Goal: Task Accomplishment & Management: Use online tool/utility

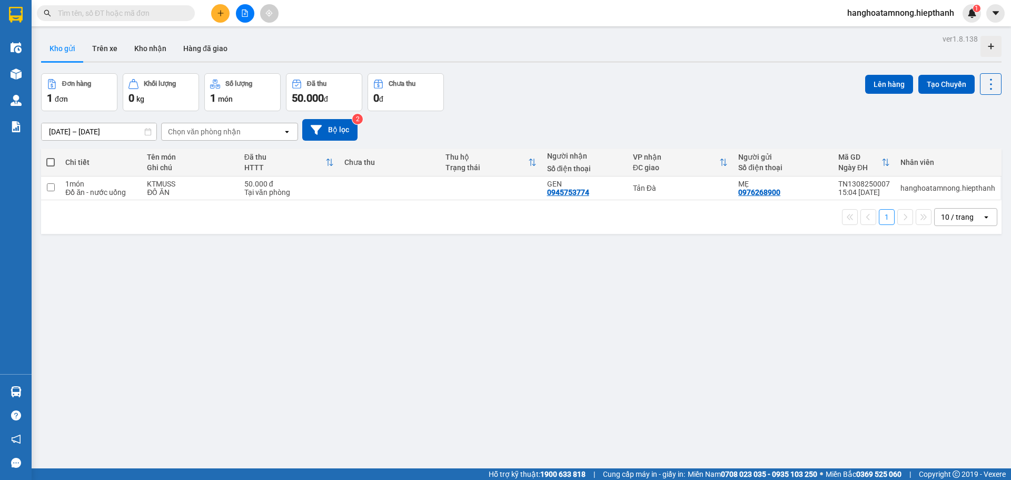
click at [88, 14] on input "text" at bounding box center [120, 13] width 124 height 12
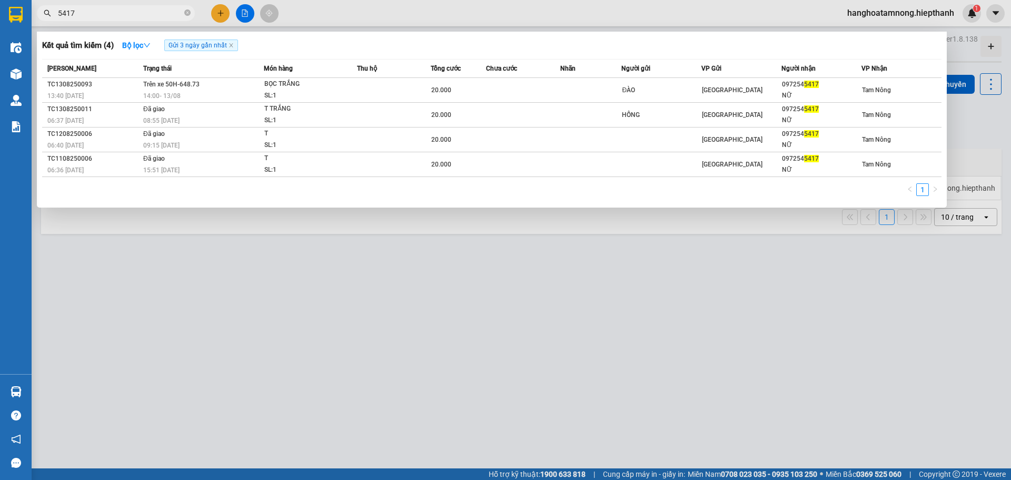
type input "5417"
click at [242, 10] on div at bounding box center [505, 240] width 1011 height 480
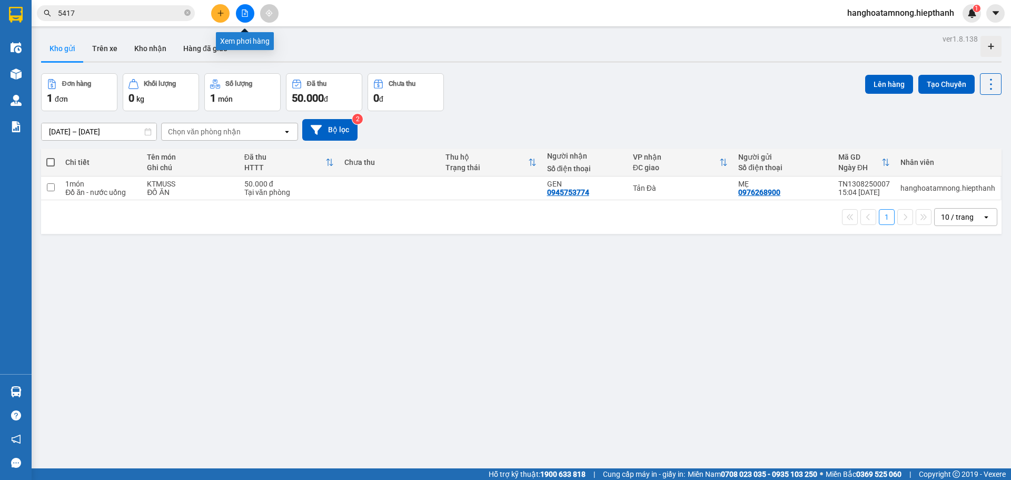
click at [246, 19] on button at bounding box center [245, 13] width 18 height 18
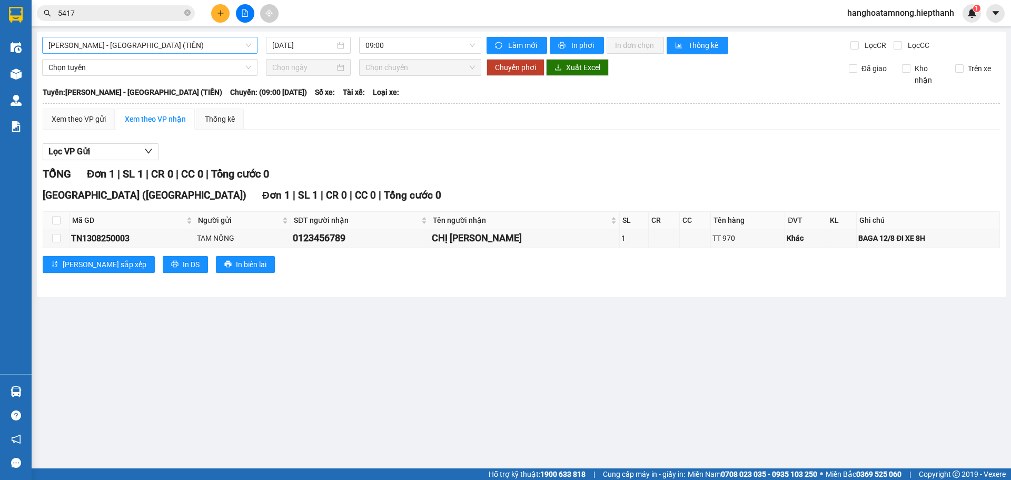
click at [200, 38] on span "[PERSON_NAME] - [GEOGRAPHIC_DATA] (TIỀN)" at bounding box center [149, 45] width 203 height 16
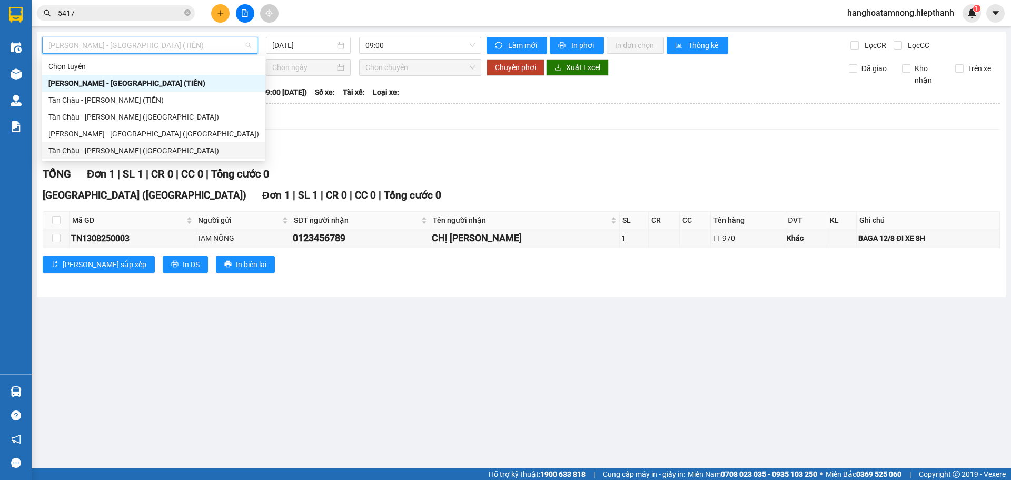
click at [133, 151] on div "Tân Châu - [PERSON_NAME] ([GEOGRAPHIC_DATA])" at bounding box center [153, 151] width 211 height 12
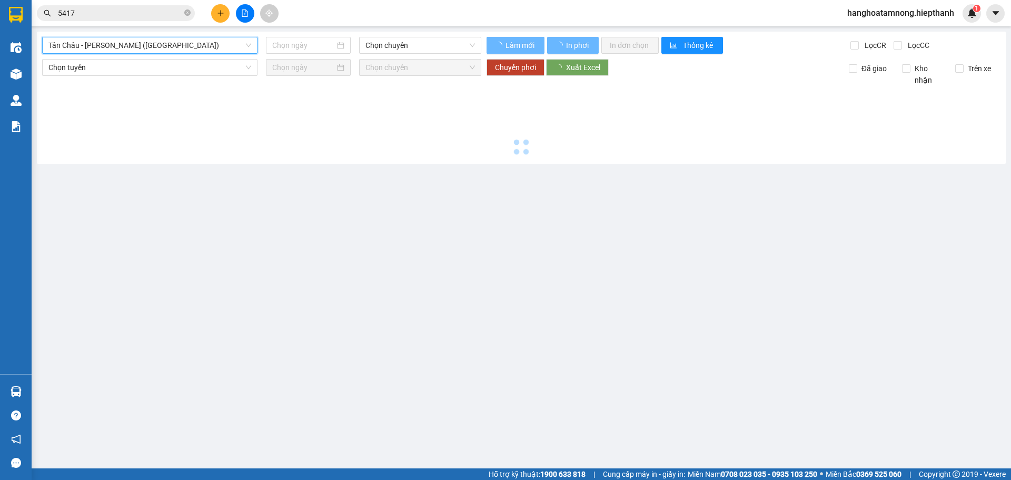
type input "[DATE]"
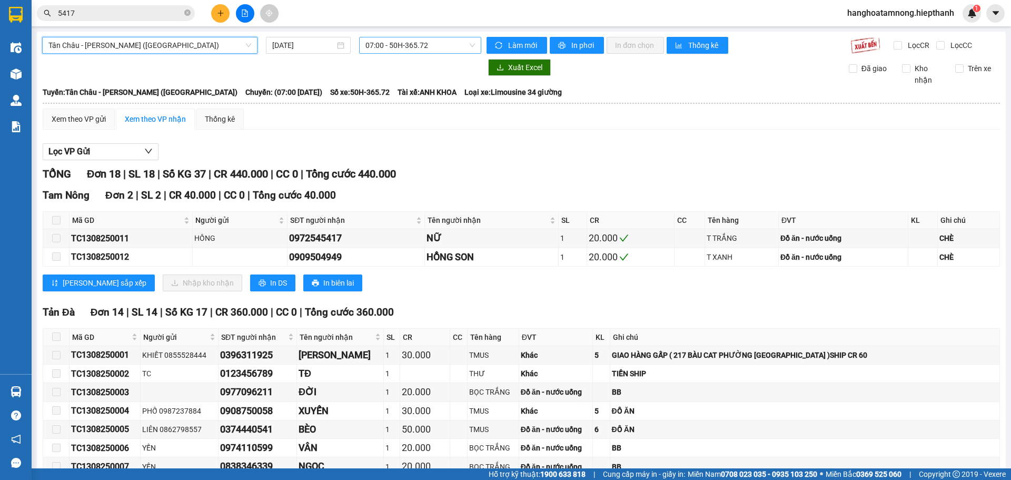
click at [381, 51] on span "07:00 - 50H-365.72" at bounding box center [419, 45] width 109 height 16
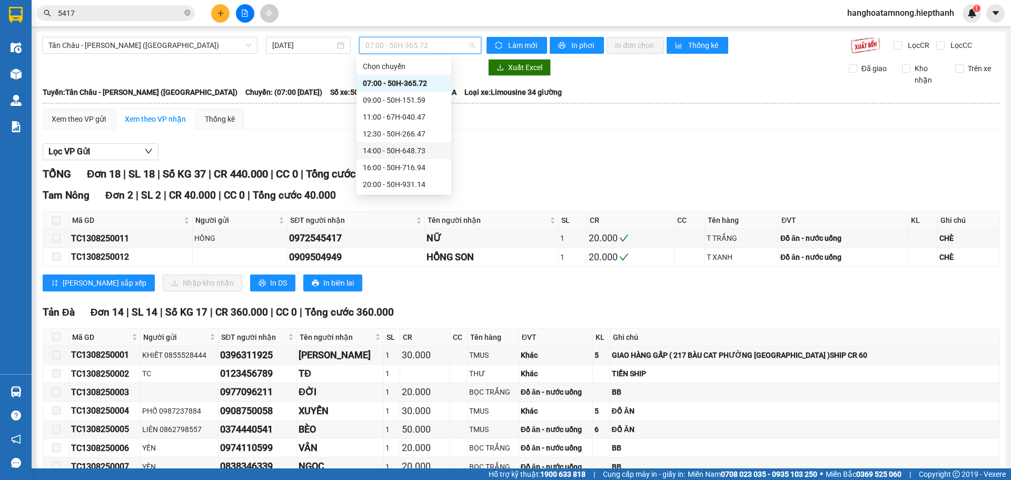
click at [383, 149] on div "14:00 - 50H-648.73" at bounding box center [404, 151] width 82 height 12
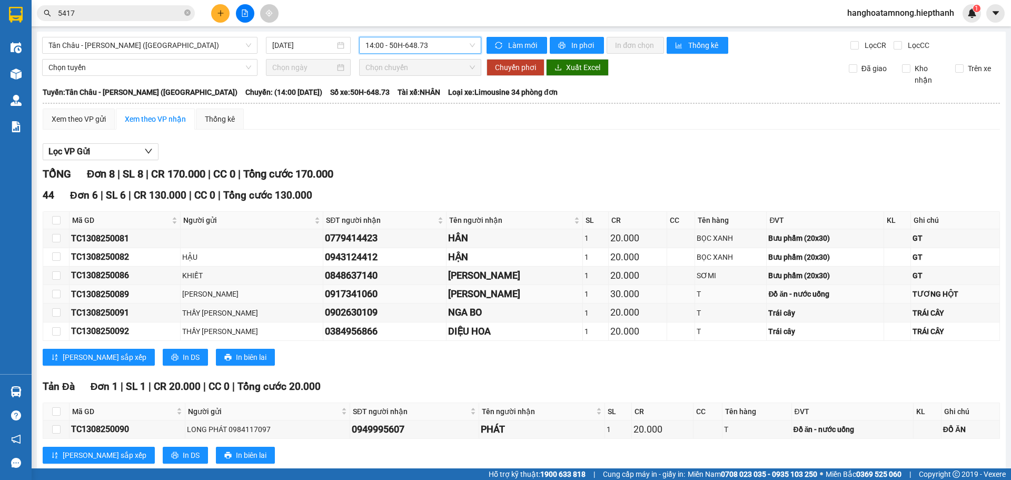
scroll to position [123, 0]
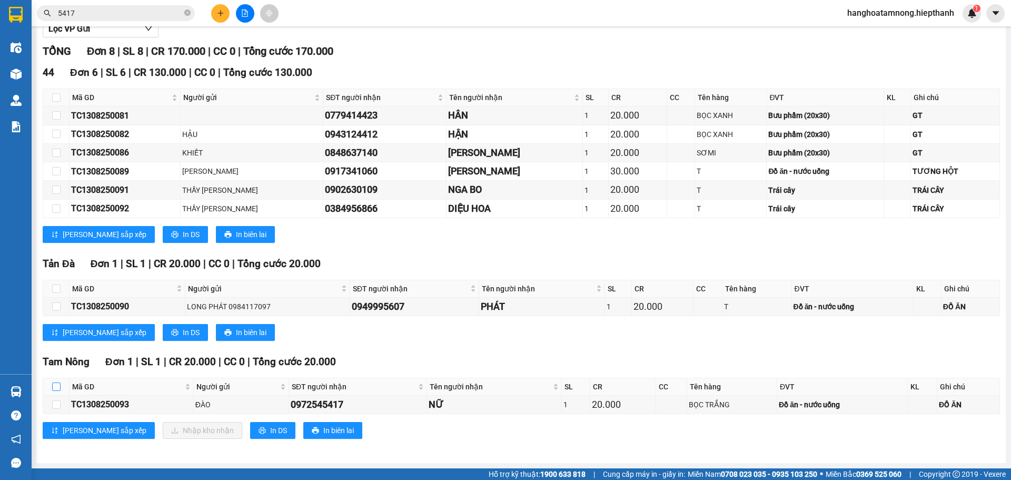
click at [56, 382] on input "checkbox" at bounding box center [56, 386] width 8 height 8
checkbox input "true"
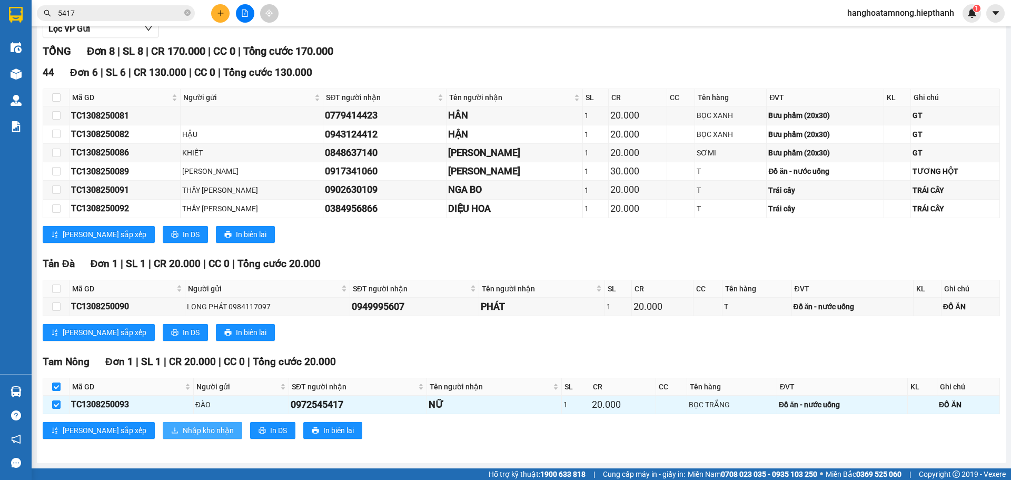
click at [183, 431] on span "Nhập kho nhận" at bounding box center [208, 430] width 51 height 12
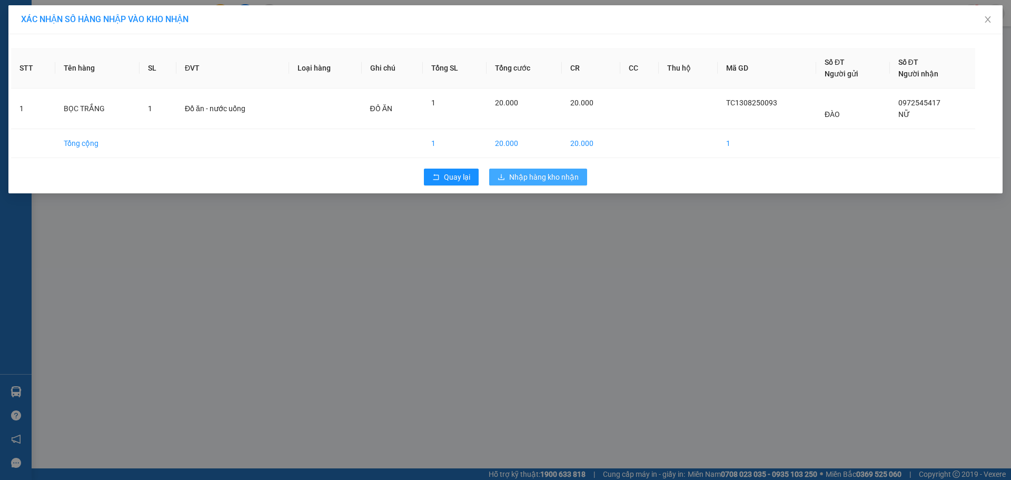
click at [520, 171] on span "Nhập hàng kho nhận" at bounding box center [543, 177] width 69 height 12
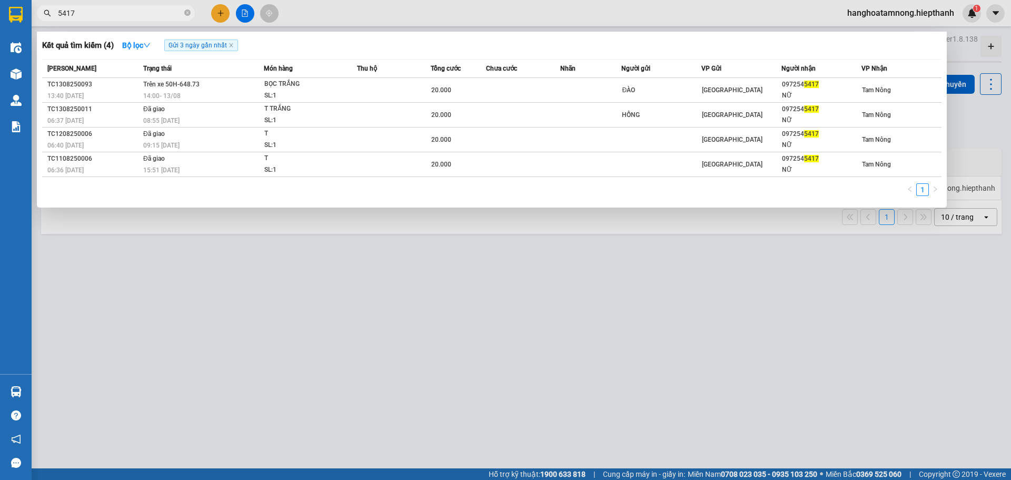
click at [122, 15] on input "5417" at bounding box center [120, 13] width 124 height 12
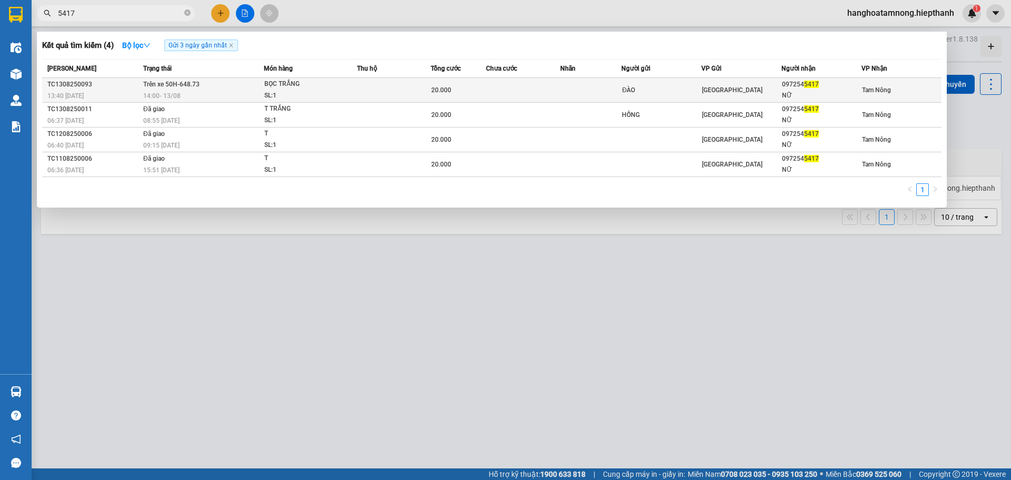
click at [185, 84] on span "Trên xe 50H-648.73" at bounding box center [171, 84] width 56 height 7
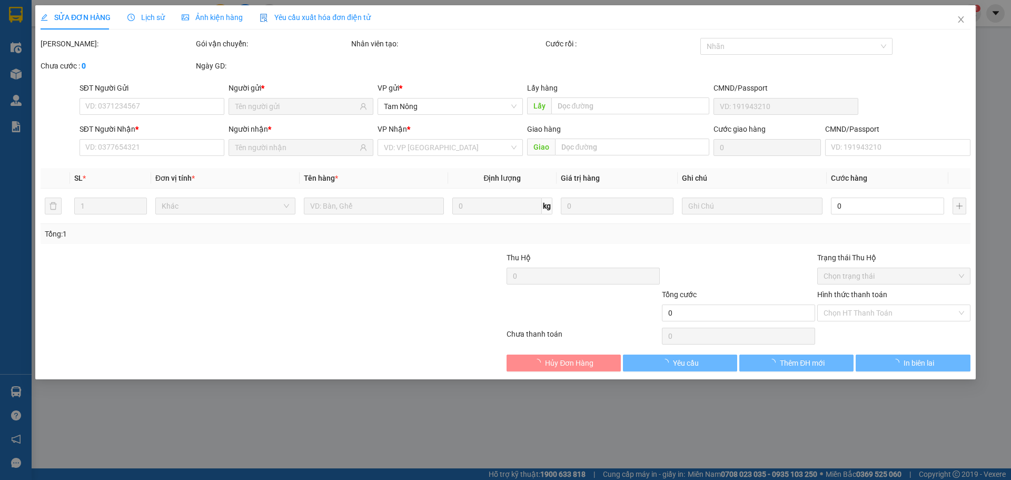
type input "ĐÀO"
type input "0972545417"
type input "NỮ"
type input "20.000"
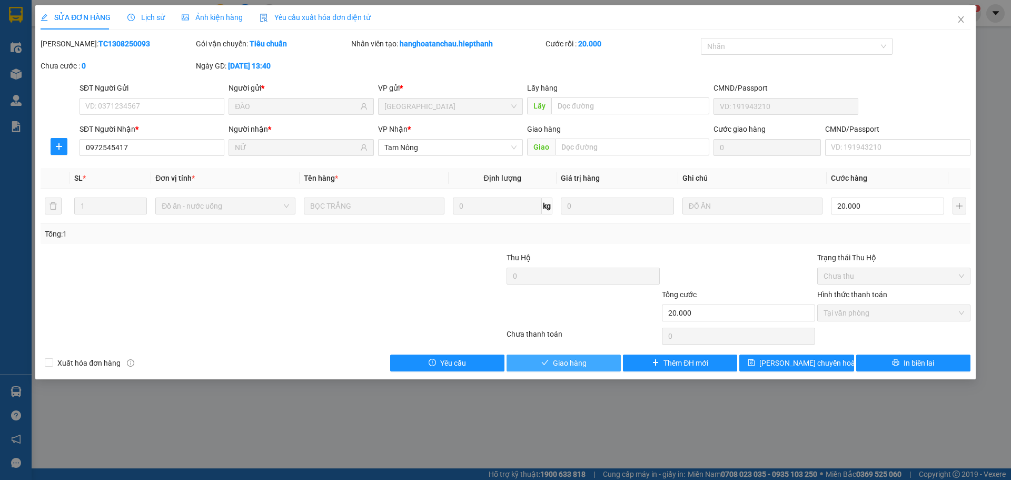
click at [565, 364] on span "Giao hàng" at bounding box center [570, 363] width 34 height 12
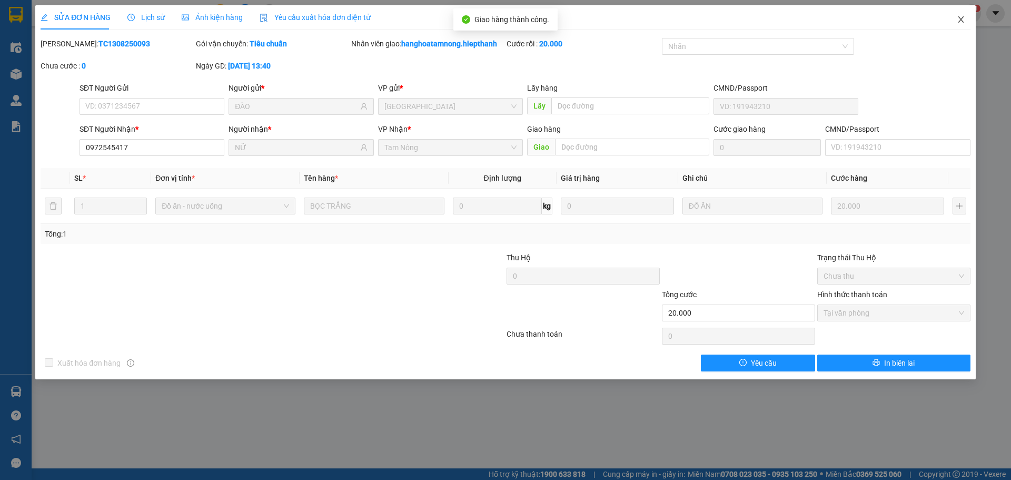
click at [958, 19] on icon "close" at bounding box center [961, 19] width 8 height 8
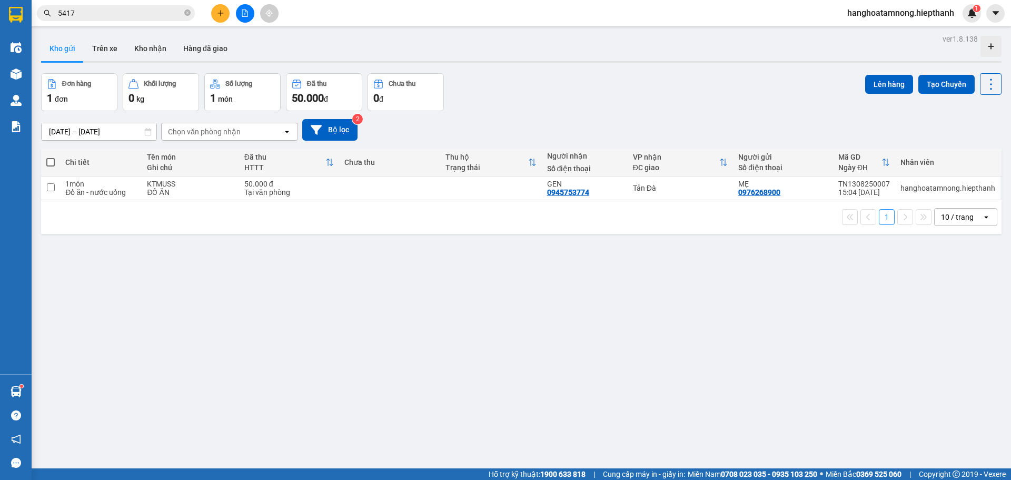
click at [89, 16] on input "5417" at bounding box center [120, 13] width 124 height 12
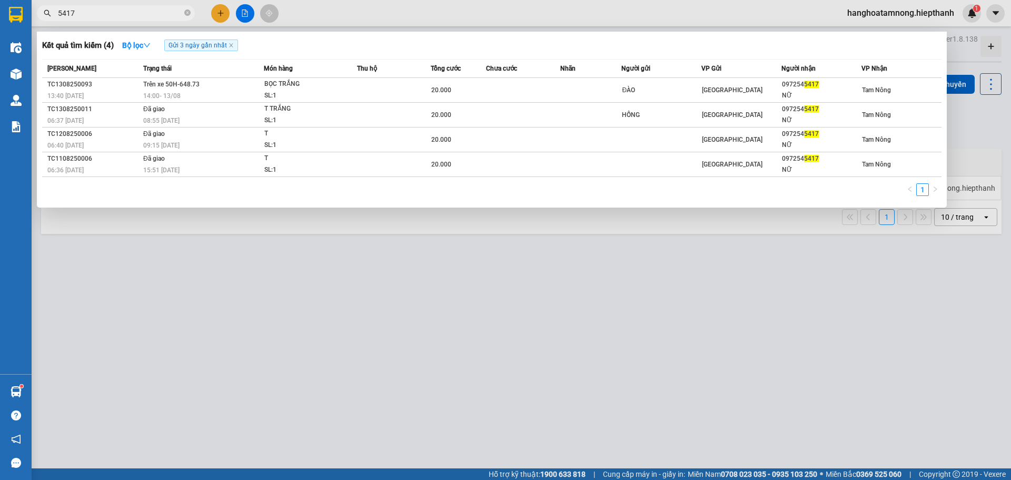
click at [89, 16] on input "5417" at bounding box center [120, 13] width 124 height 12
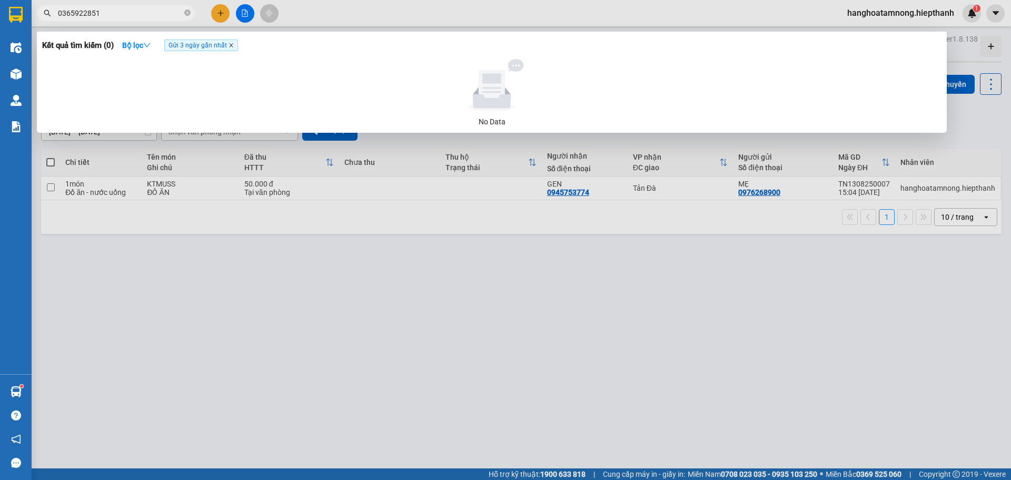
type input "0365922851"
click at [234, 47] on icon "close" at bounding box center [230, 45] width 5 height 5
click at [106, 11] on input "0365922851" at bounding box center [120, 13] width 124 height 12
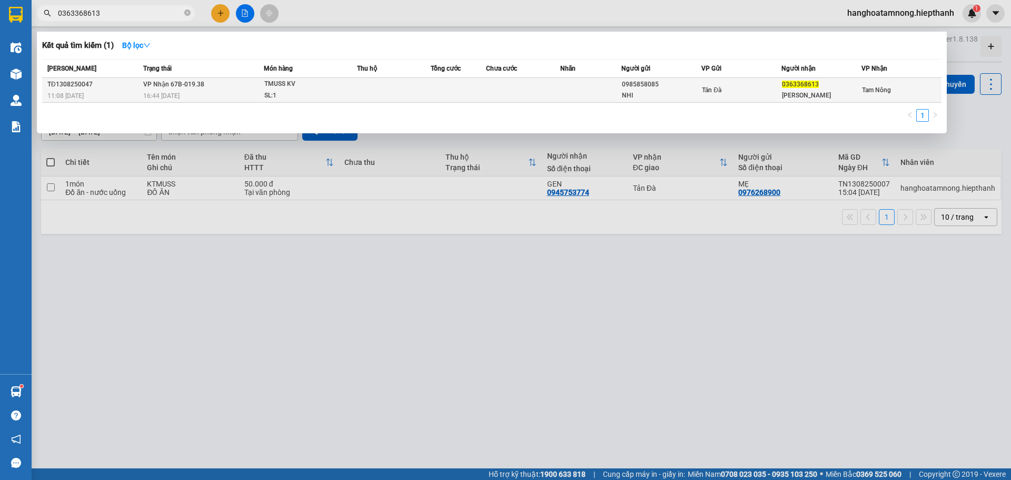
type input "0363368613"
click at [370, 88] on td at bounding box center [394, 90] width 74 height 25
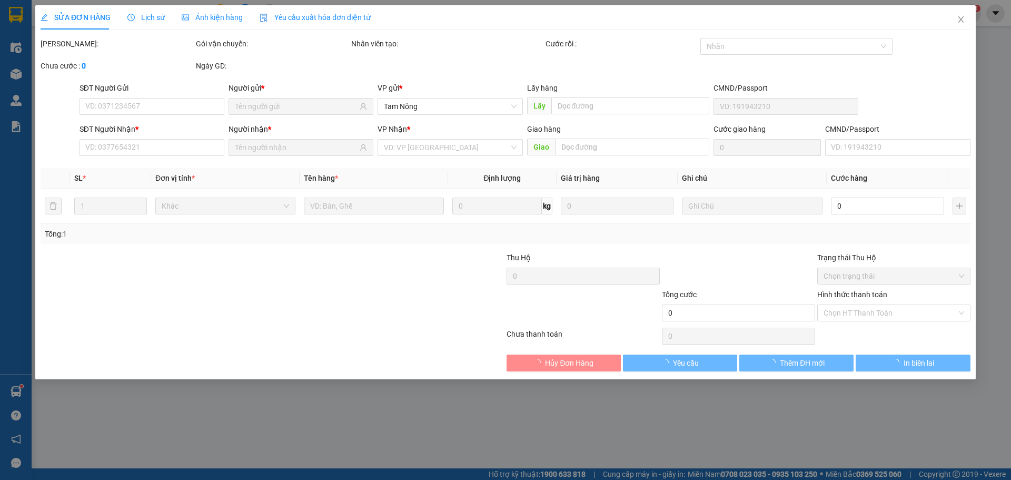
type input "0985858085"
type input "NHI"
type input "0363368613"
type input "[PERSON_NAME]"
